Goal: Information Seeking & Learning: Learn about a topic

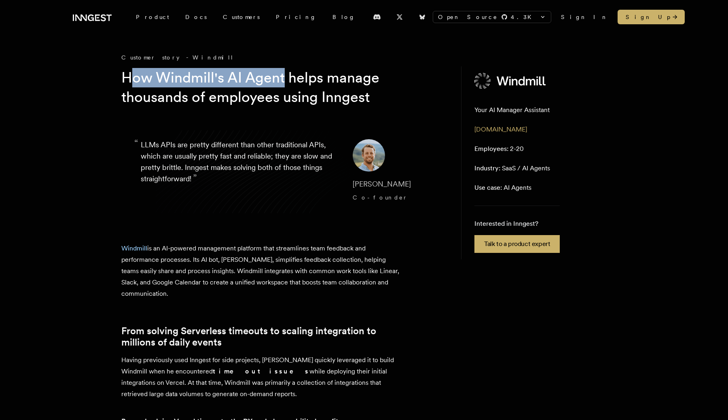
drag, startPoint x: 132, startPoint y: 83, endPoint x: 285, endPoint y: 84, distance: 153.2
click at [285, 84] on h1 "How Windmill's AI Agent helps manage thousands of employees using Inngest" at bounding box center [276, 87] width 311 height 39
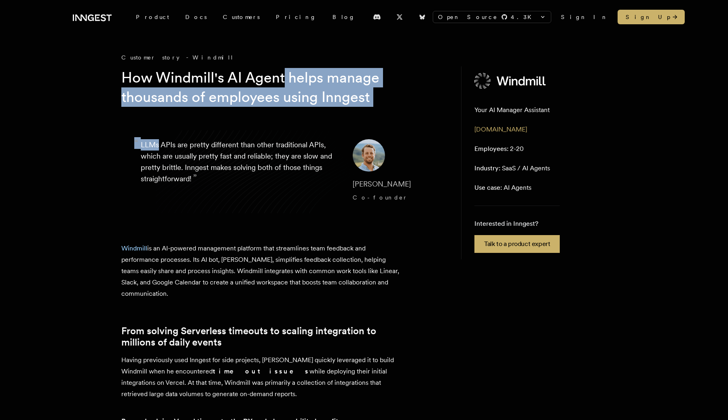
drag, startPoint x: 285, startPoint y: 84, endPoint x: 299, endPoint y: 108, distance: 27.9
click at [275, 104] on h1 "How Windmill's AI Agent helps manage thousands of employees using Inngest" at bounding box center [276, 87] width 311 height 39
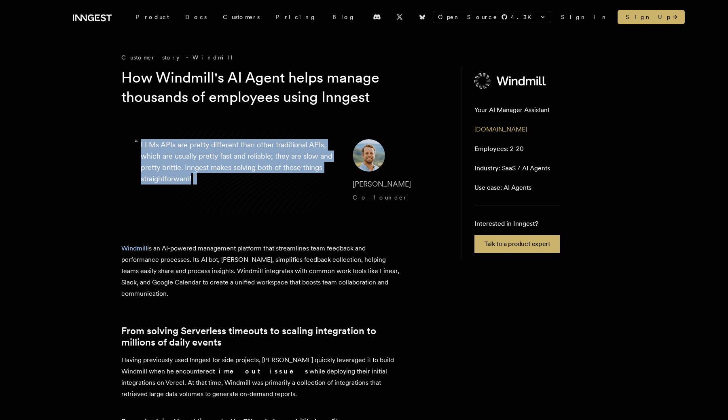
drag, startPoint x: 134, startPoint y: 144, endPoint x: 197, endPoint y: 182, distance: 74.0
click at [197, 182] on blockquote "“ LLMs APIs are pretty different than other traditional APIs, which are usually…" at bounding box center [282, 172] width 323 height 104
click at [197, 182] on span "”" at bounding box center [195, 178] width 4 height 12
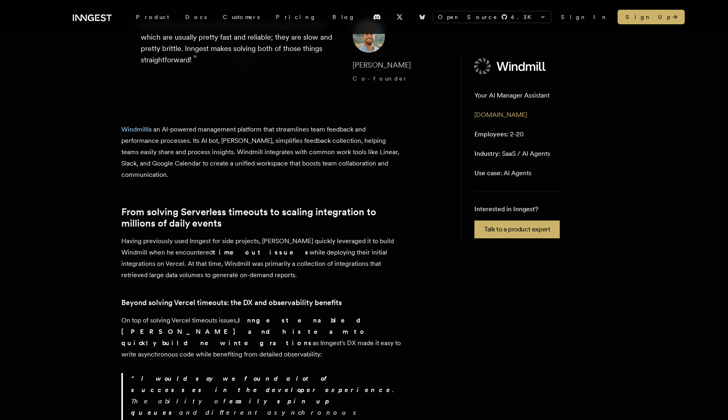
scroll to position [126, 0]
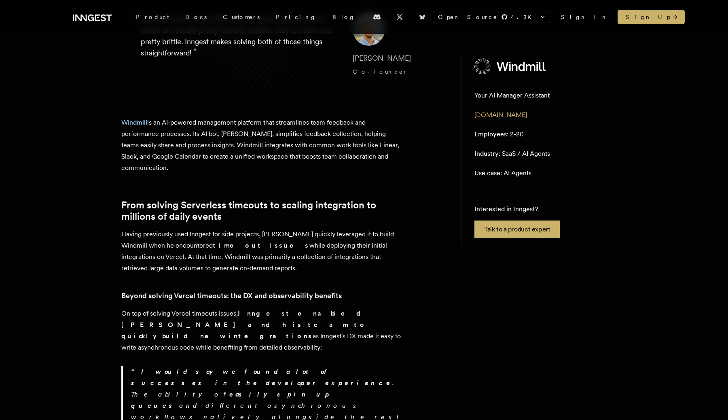
click at [160, 124] on p "Windmill is an AI-powered management platform that streamlines team feedback an…" at bounding box center [262, 145] width 283 height 57
drag, startPoint x: 160, startPoint y: 124, endPoint x: 245, endPoint y: 127, distance: 85.3
click at [245, 127] on p "Windmill is an AI-powered management platform that streamlines team feedback an…" at bounding box center [262, 145] width 283 height 57
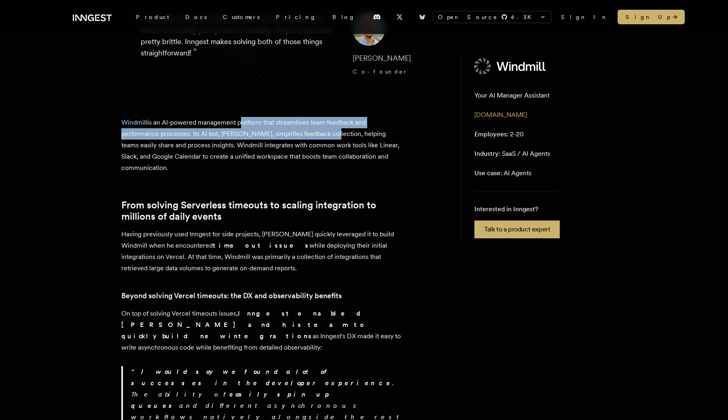
drag, startPoint x: 245, startPoint y: 127, endPoint x: 314, endPoint y: 129, distance: 68.8
click at [314, 129] on p "Windmill is an AI-powered management platform that streamlines team feedback an…" at bounding box center [262, 145] width 283 height 57
click at [282, 123] on p "Windmill is an AI-powered management platform that streamlines team feedback an…" at bounding box center [262, 145] width 283 height 57
drag, startPoint x: 282, startPoint y: 123, endPoint x: 163, endPoint y: 131, distance: 119.6
click at [163, 131] on p "Windmill is an AI-powered management platform that streamlines team feedback an…" at bounding box center [262, 145] width 283 height 57
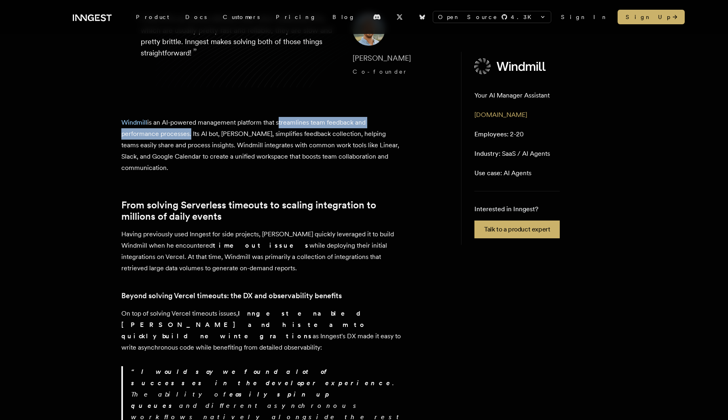
click at [163, 131] on p "Windmill is an AI-powered management platform that streamlines team feedback an…" at bounding box center [262, 145] width 283 height 57
click at [125, 124] on link "Windmill" at bounding box center [134, 122] width 26 height 8
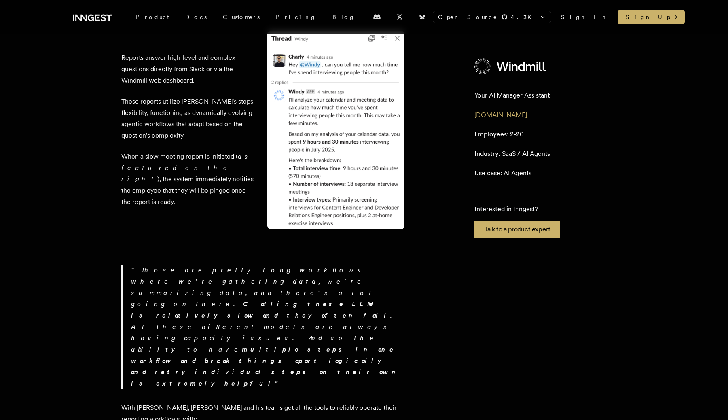
scroll to position [1883, 0]
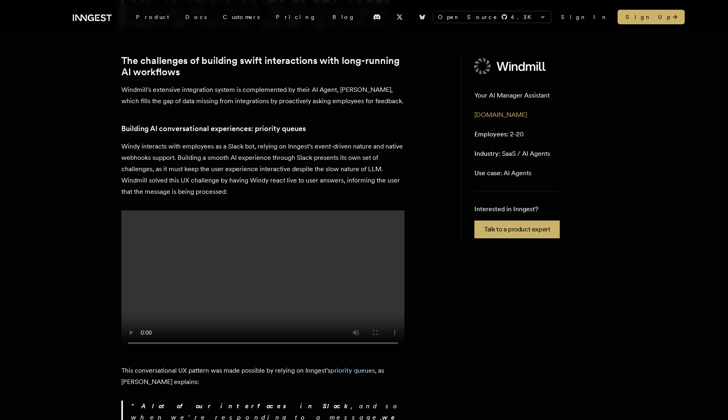
scroll to position [1404, 0]
